Goal: Task Accomplishment & Management: Use online tool/utility

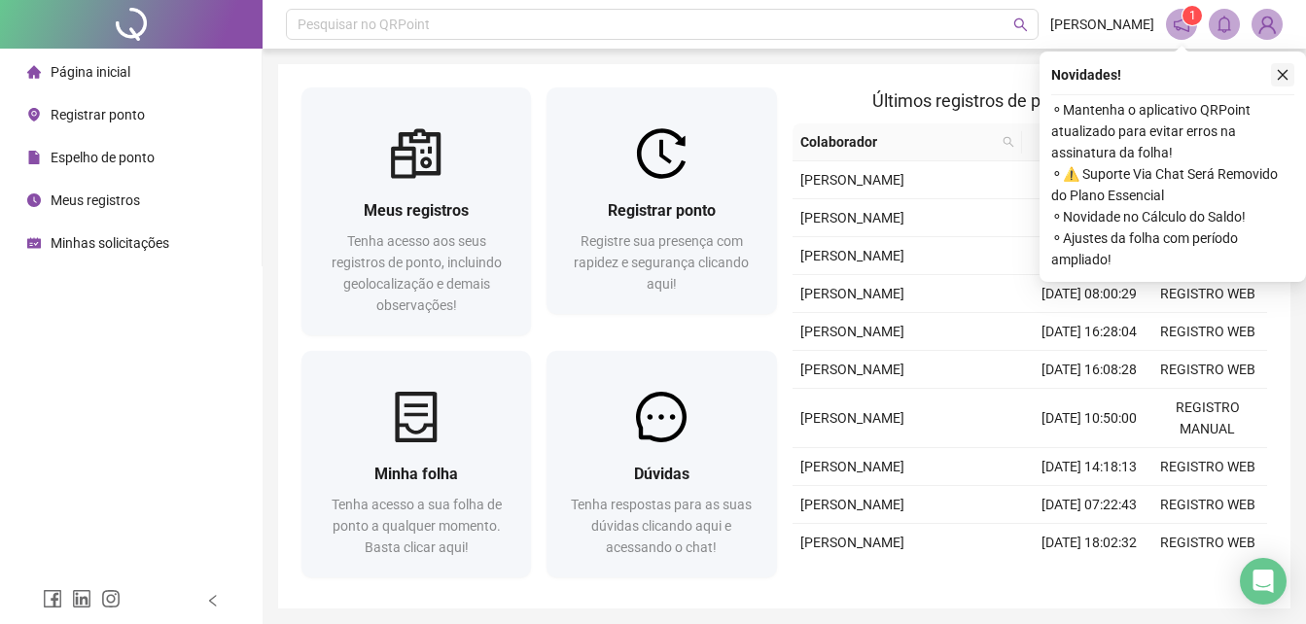
click at [1282, 81] on icon "close" at bounding box center [1282, 75] width 14 height 14
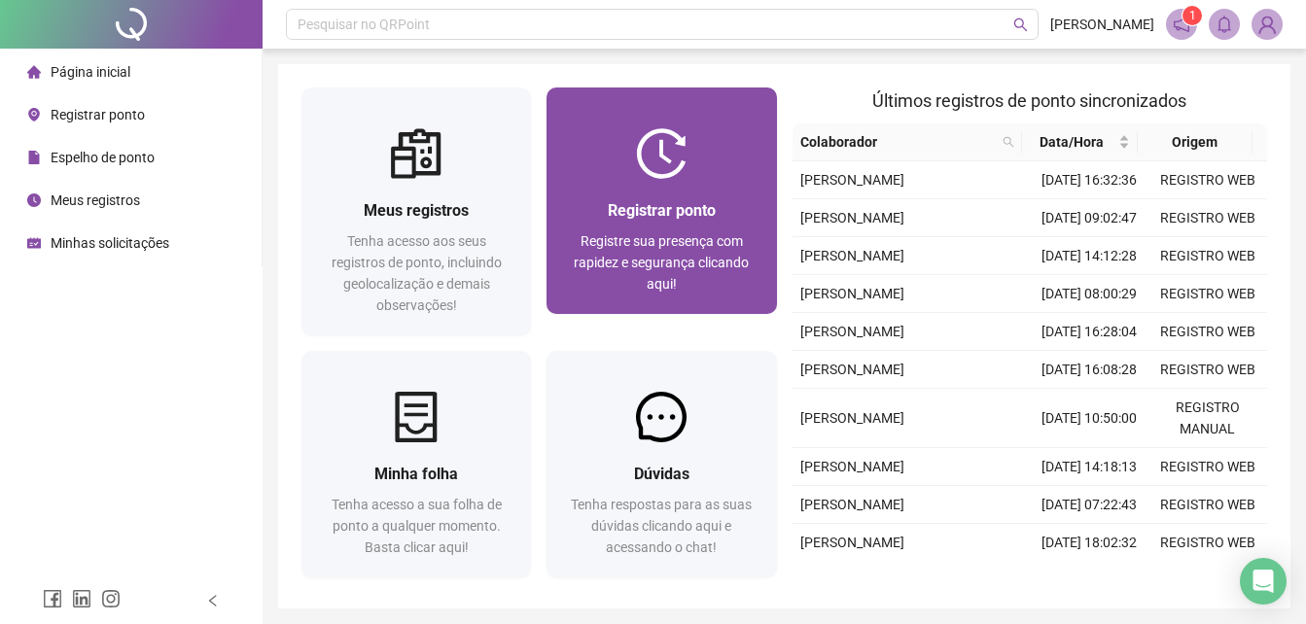
click at [637, 187] on div "Registrar ponto Registre sua presença com rapidez e segurança clicando aqui!" at bounding box center [660, 246] width 229 height 135
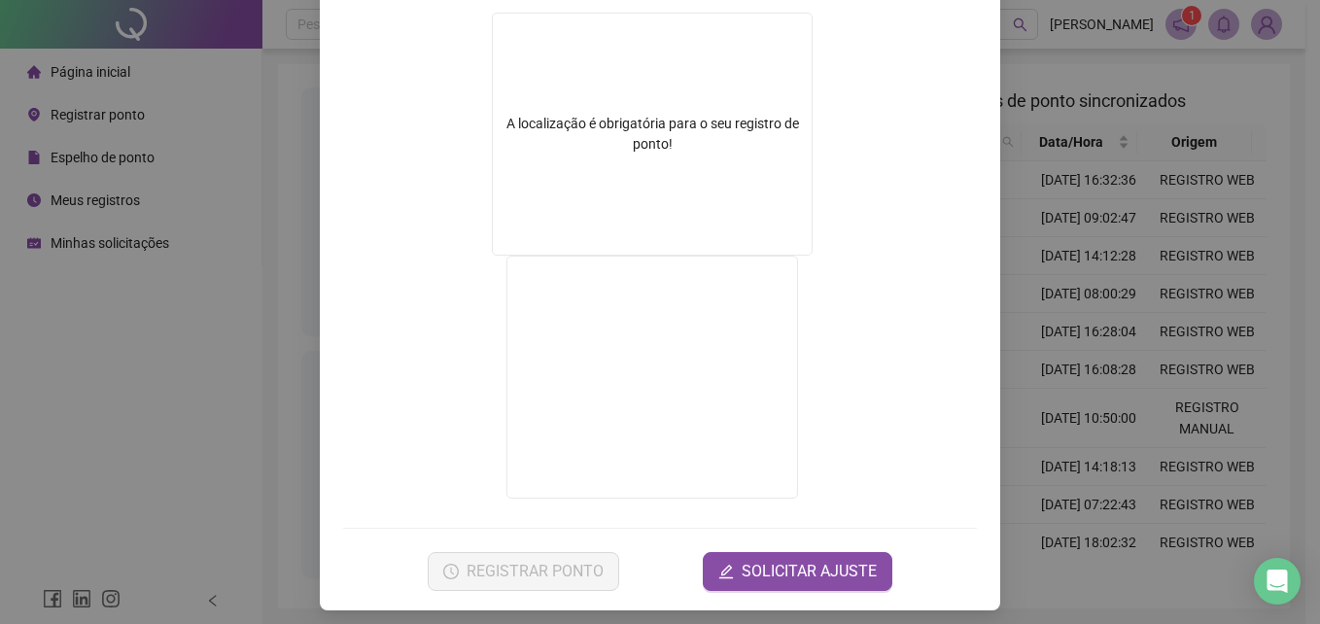
scroll to position [303, 0]
click at [1274, 262] on div "Registro de ponto web 13:11:21 Empregador : GESTAO NEXXO LTDA Colaborador : [PE…" at bounding box center [660, 312] width 1320 height 624
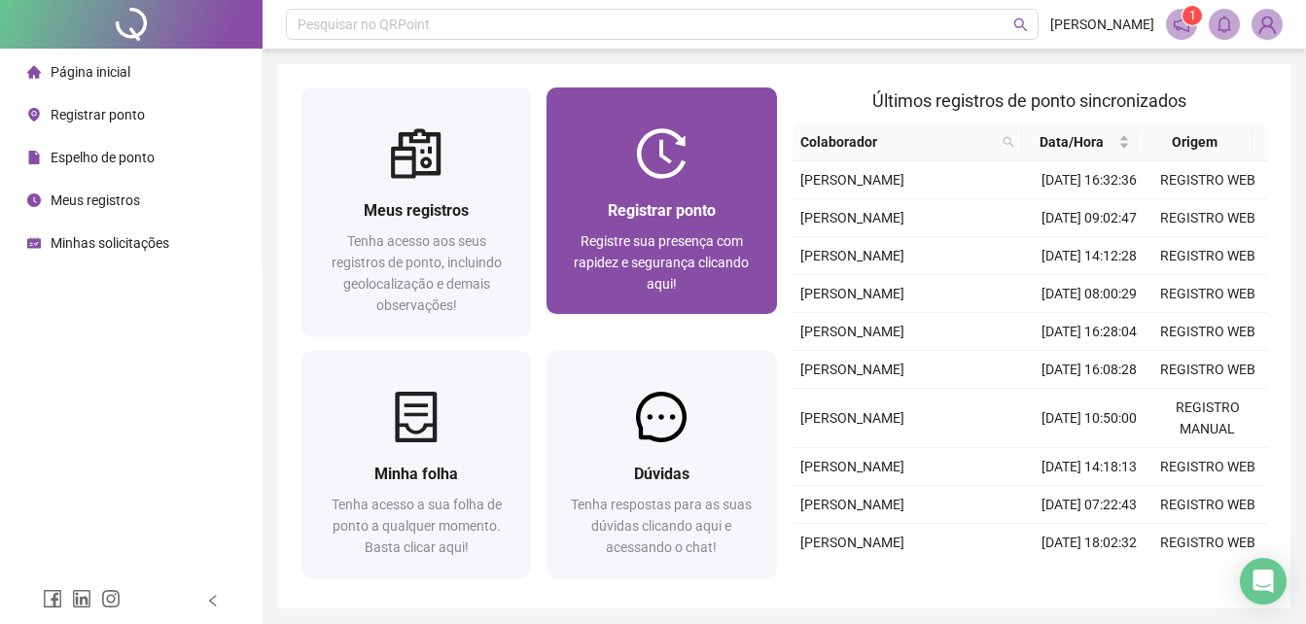
click at [688, 203] on span "Registrar ponto" at bounding box center [662, 210] width 108 height 18
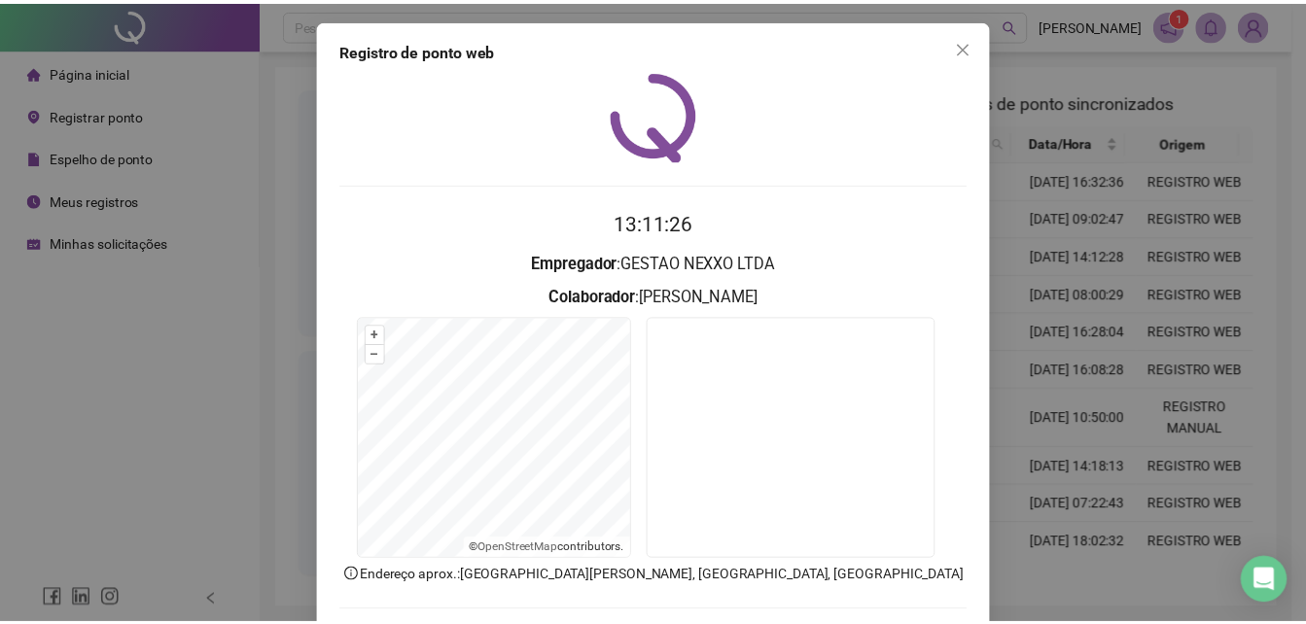
scroll to position [92, 0]
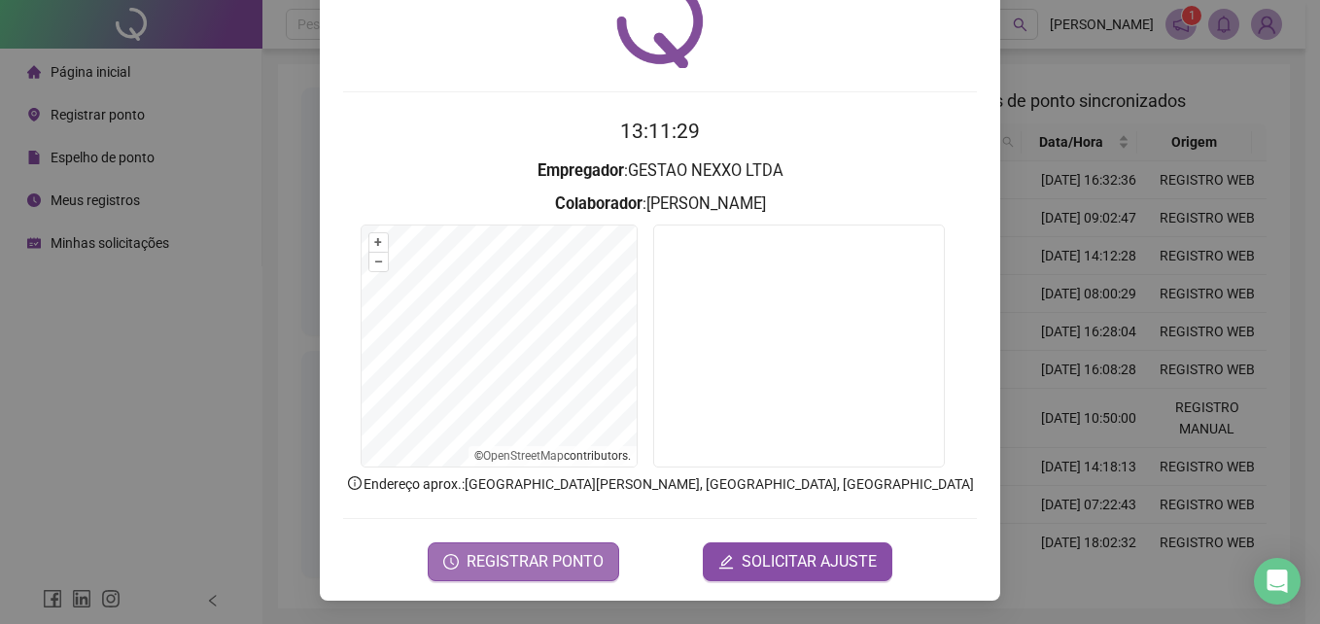
click at [549, 571] on span "REGISTRAR PONTO" at bounding box center [535, 561] width 137 height 23
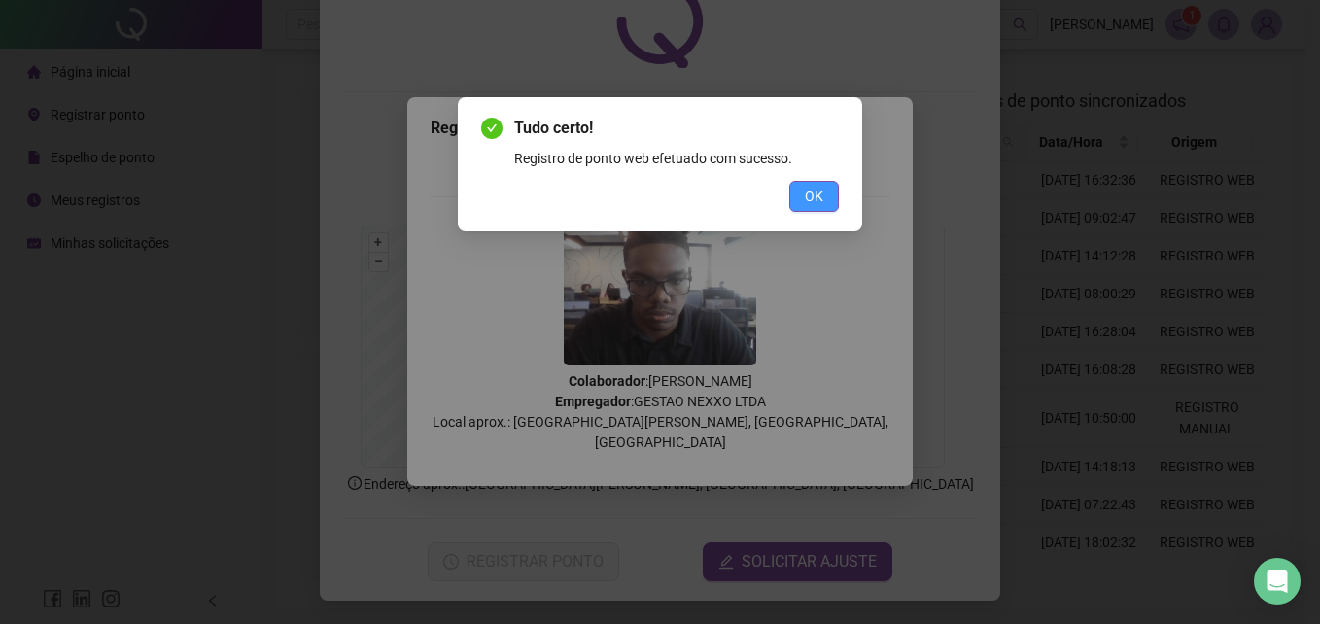
click at [834, 187] on button "OK" at bounding box center [814, 196] width 50 height 31
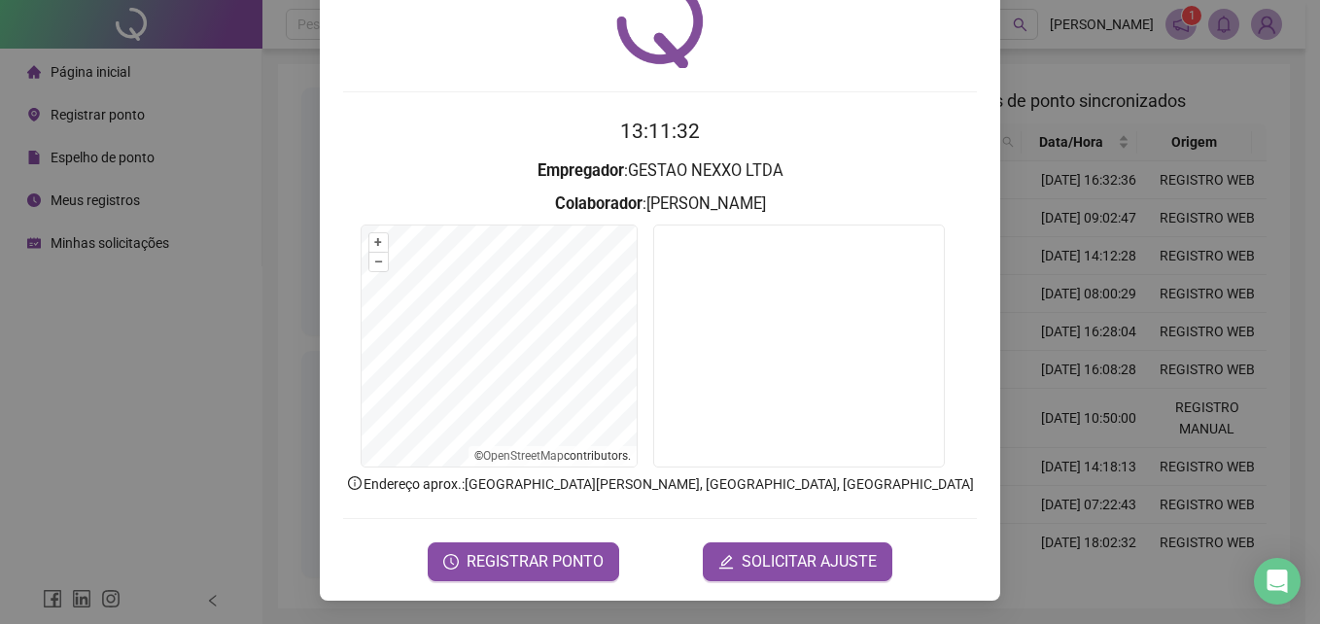
click at [1205, 229] on div "Registro de ponto web 13:11:32 Empregador : GESTAO NEXXO LTDA Colaborador : [PE…" at bounding box center [660, 312] width 1320 height 624
